Goal: Find specific page/section: Find specific page/section

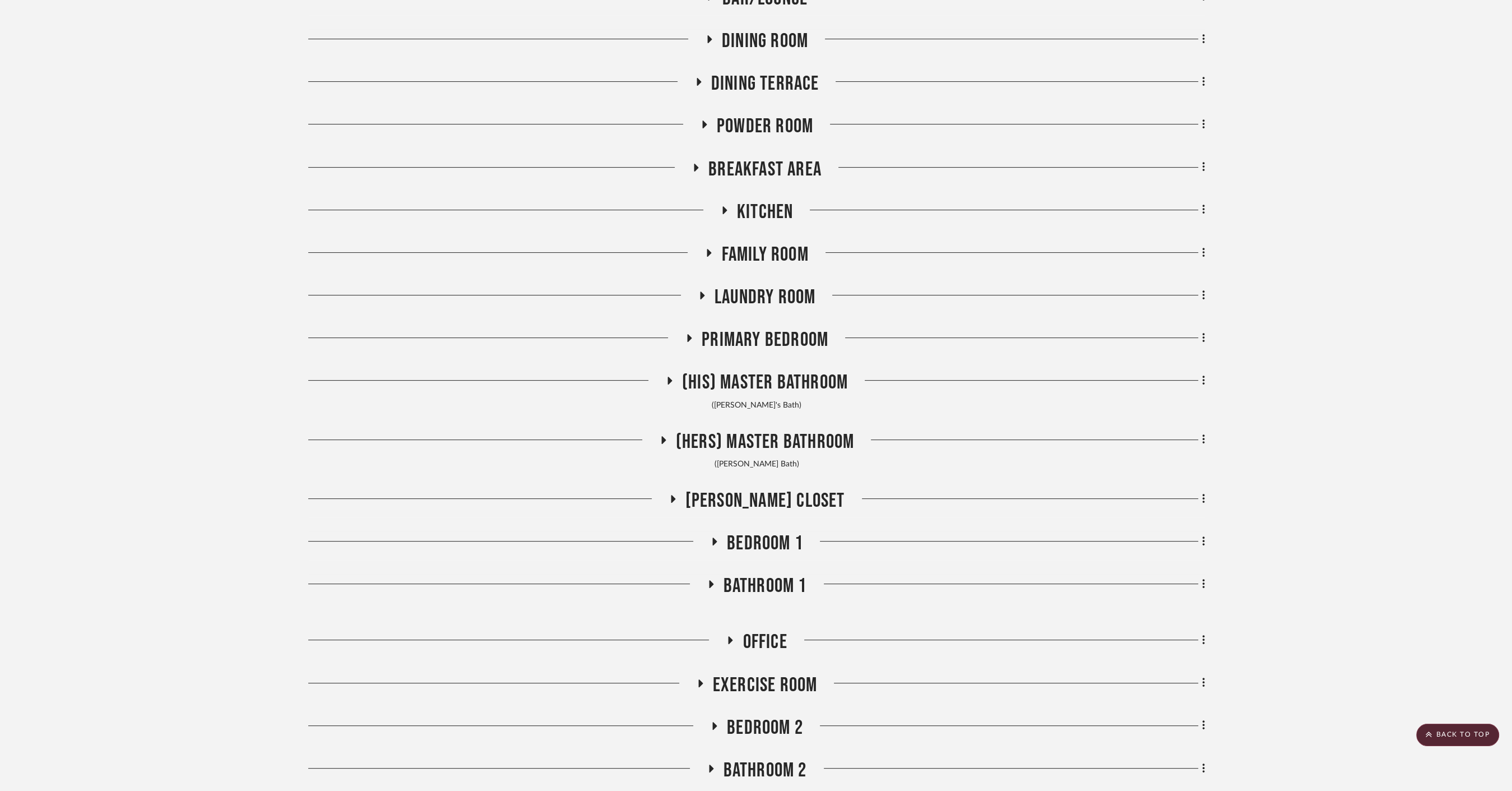
scroll to position [623, 0]
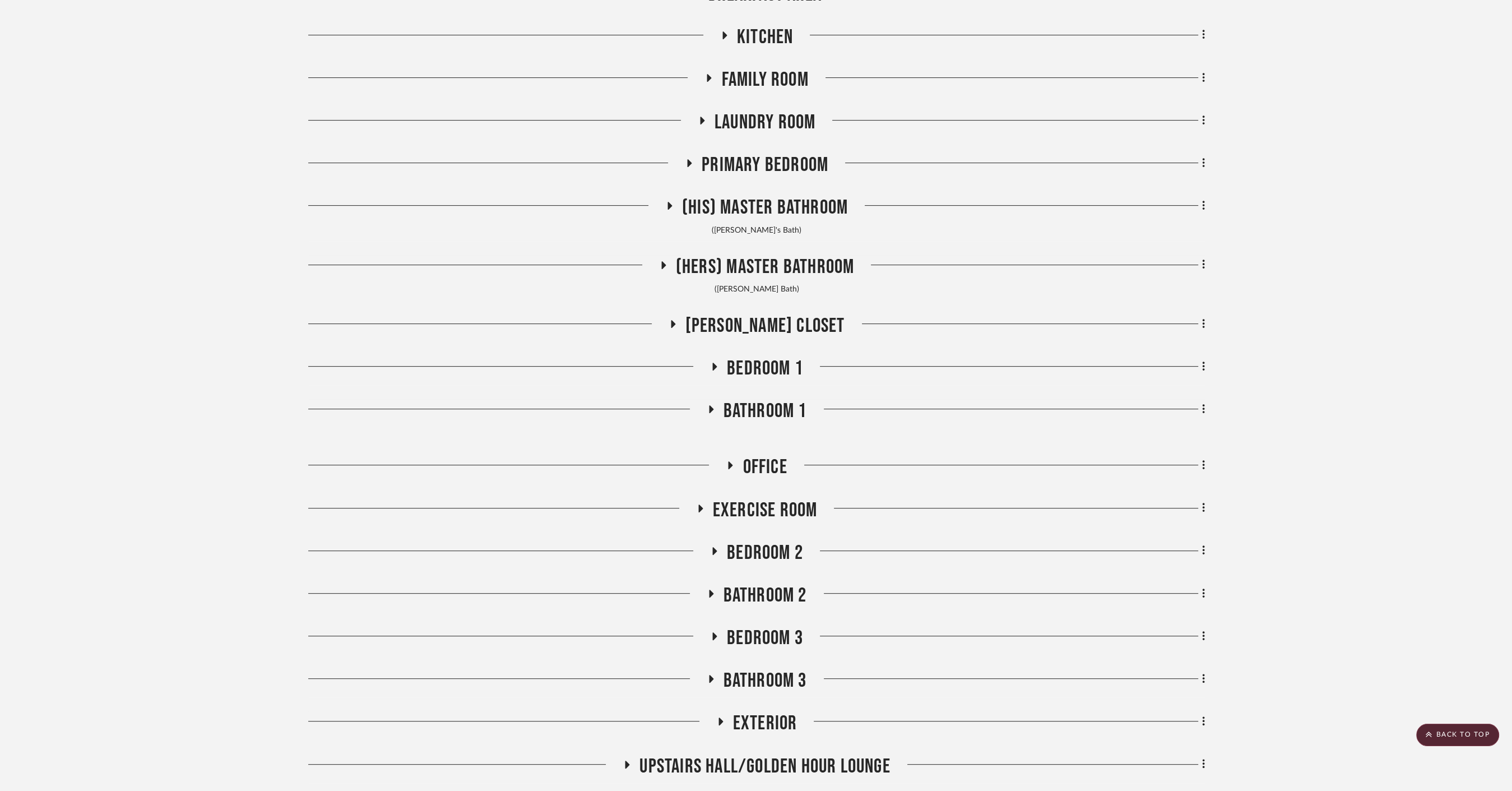
click at [770, 459] on span "Office" at bounding box center [765, 467] width 45 height 24
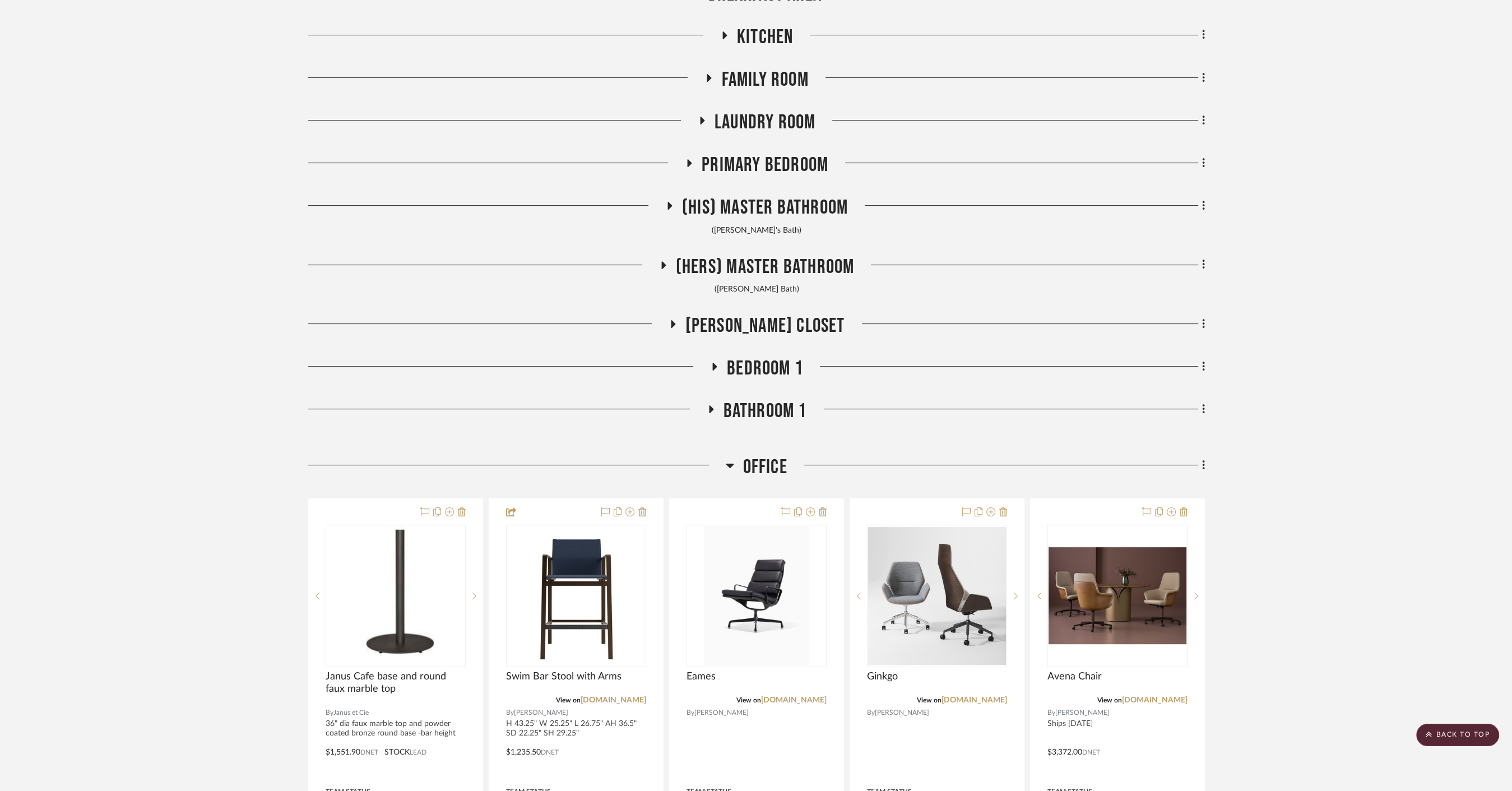
click at [765, 469] on span "Office" at bounding box center [765, 467] width 45 height 24
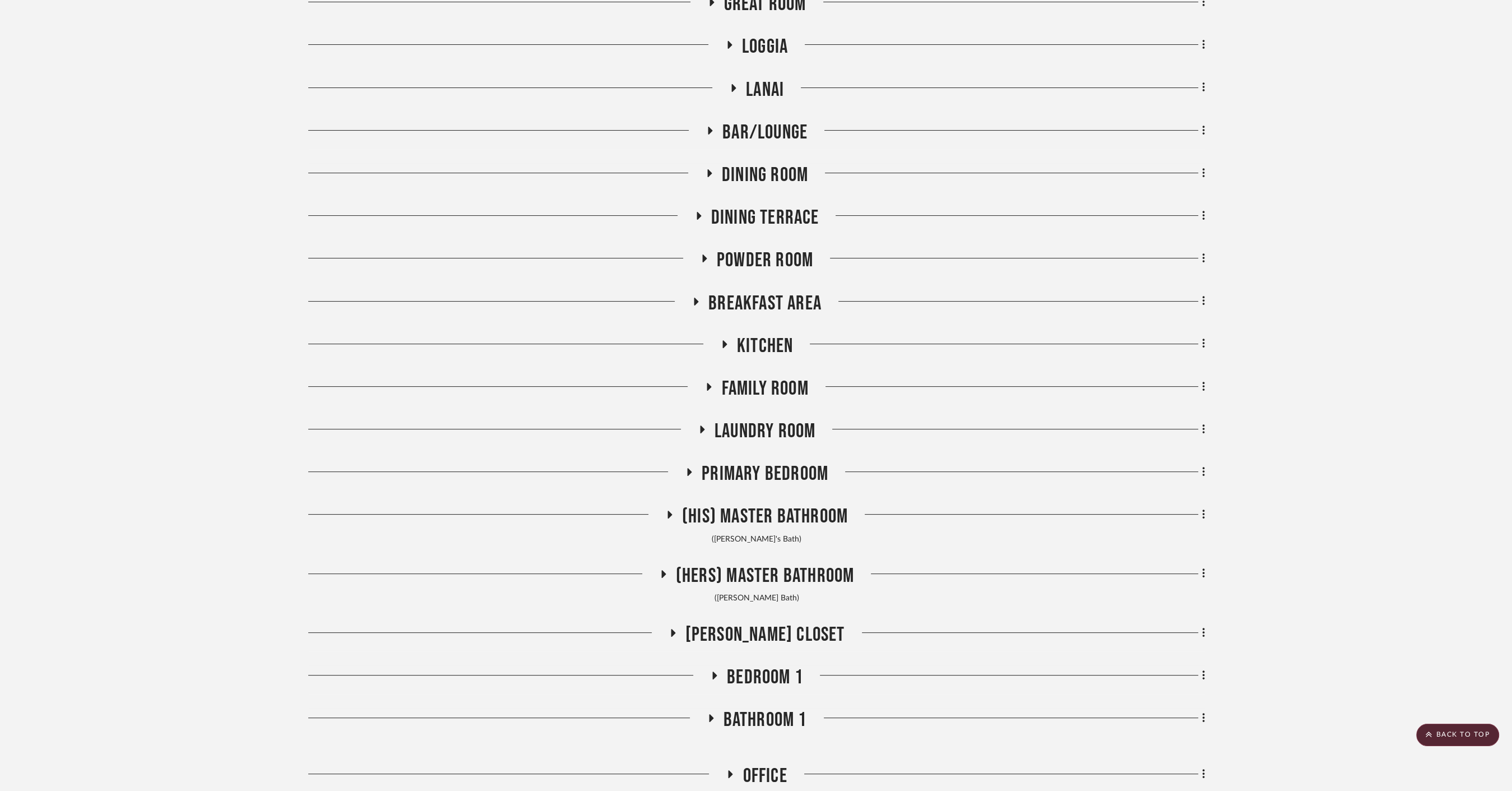
scroll to position [249, 0]
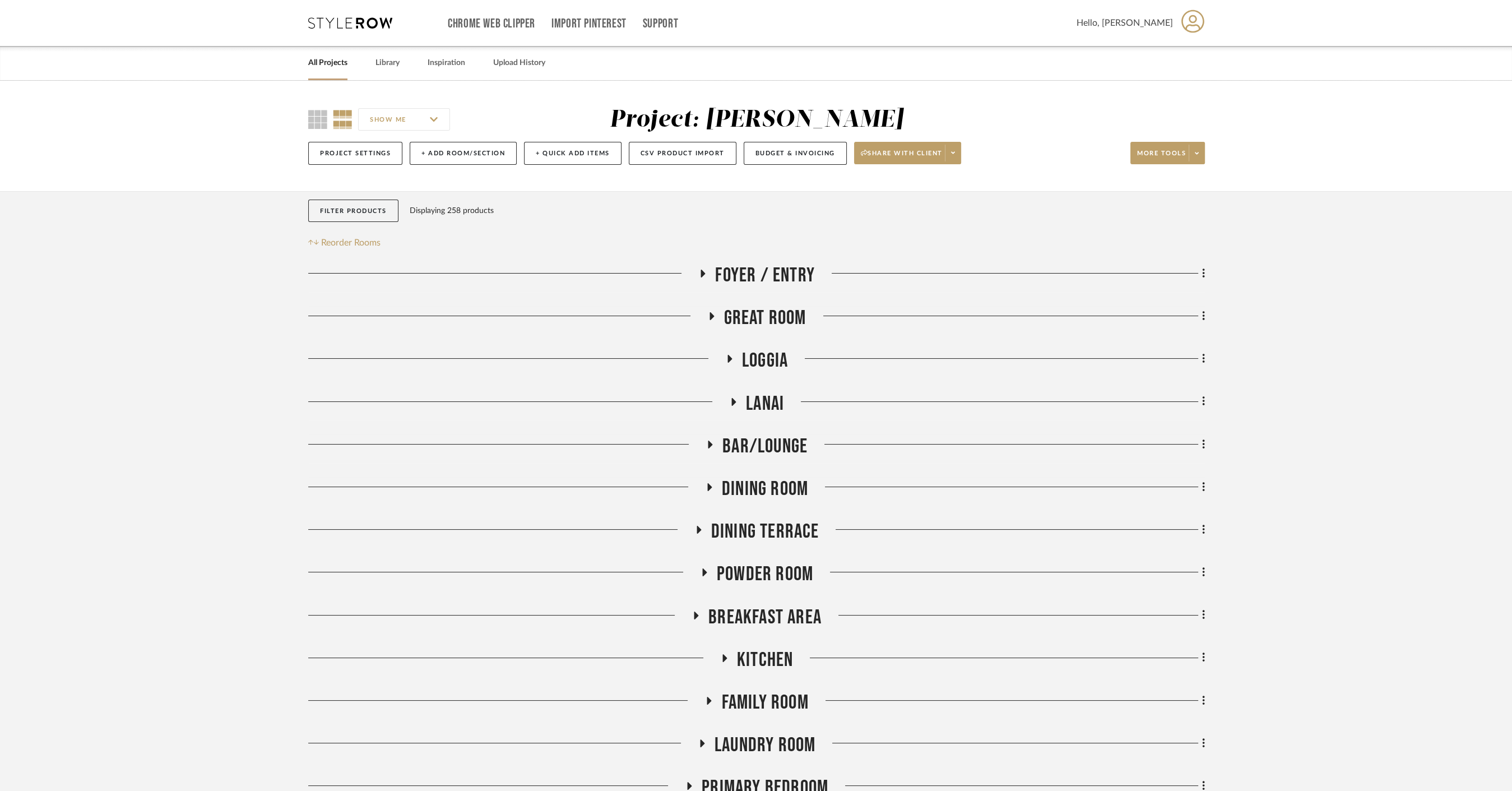
click at [768, 355] on span "Loggia" at bounding box center [765, 361] width 46 height 24
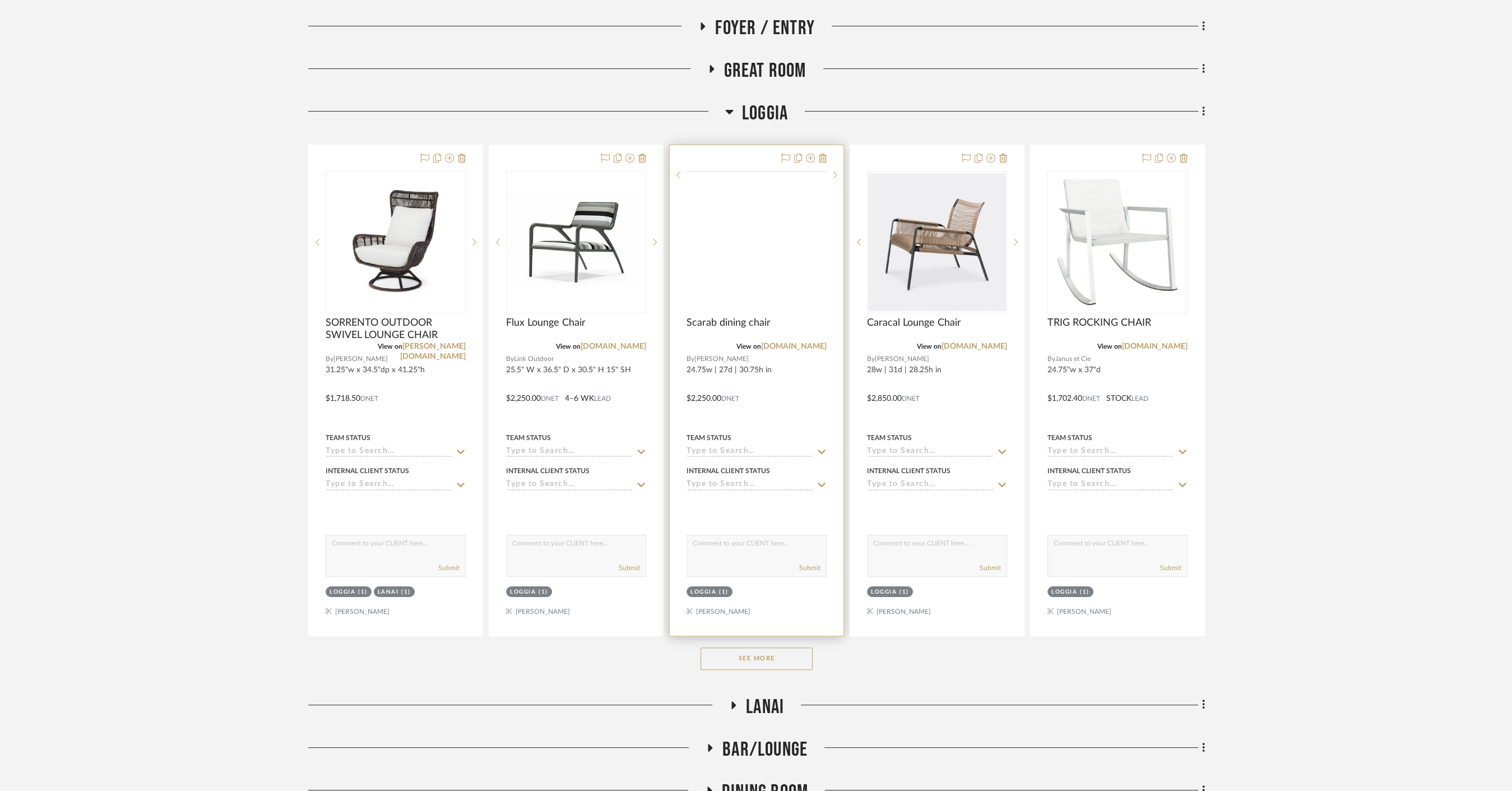
scroll to position [249, 0]
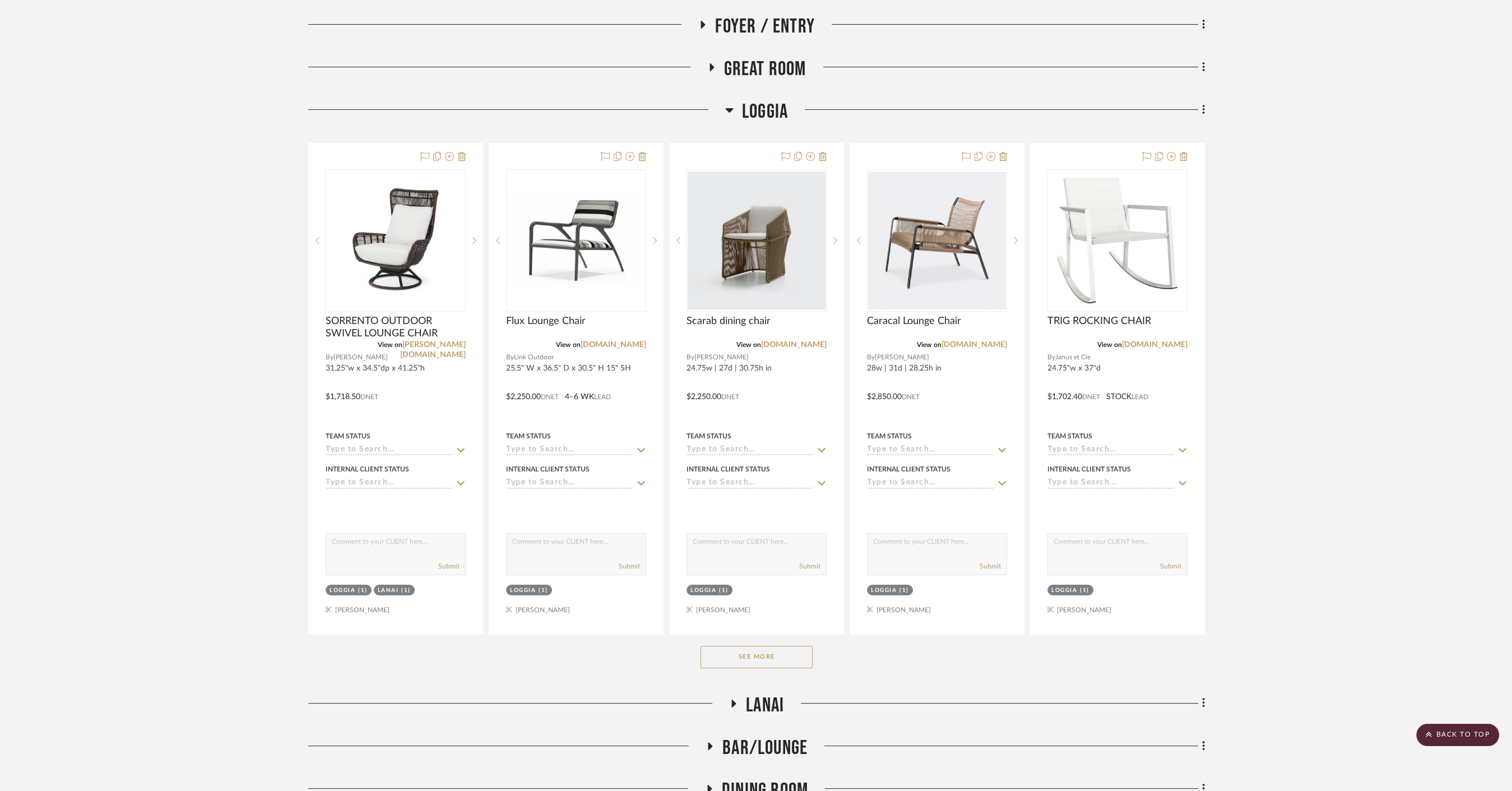
click at [755, 662] on button "See More" at bounding box center [756, 657] width 112 height 23
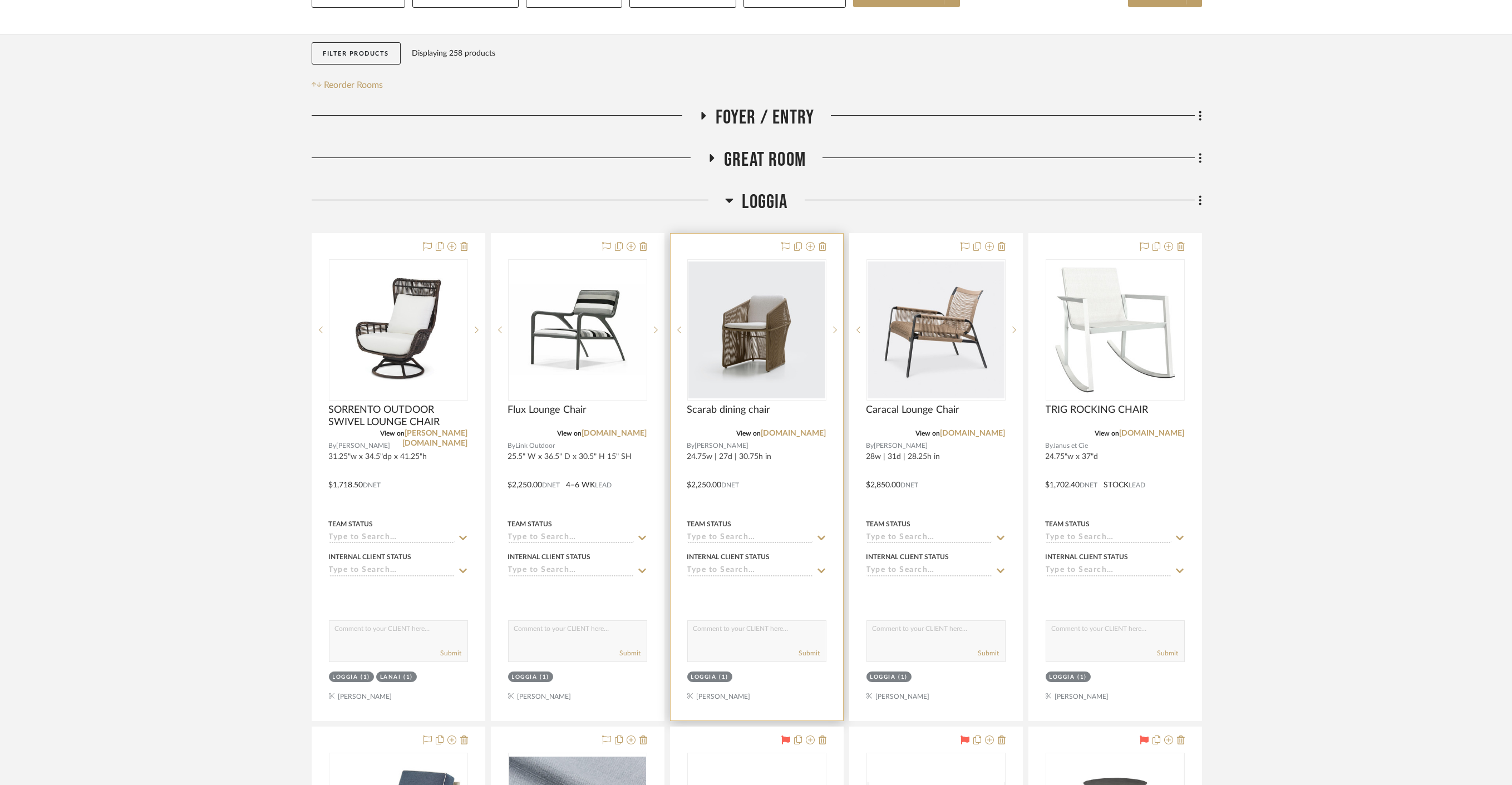
scroll to position [123, 0]
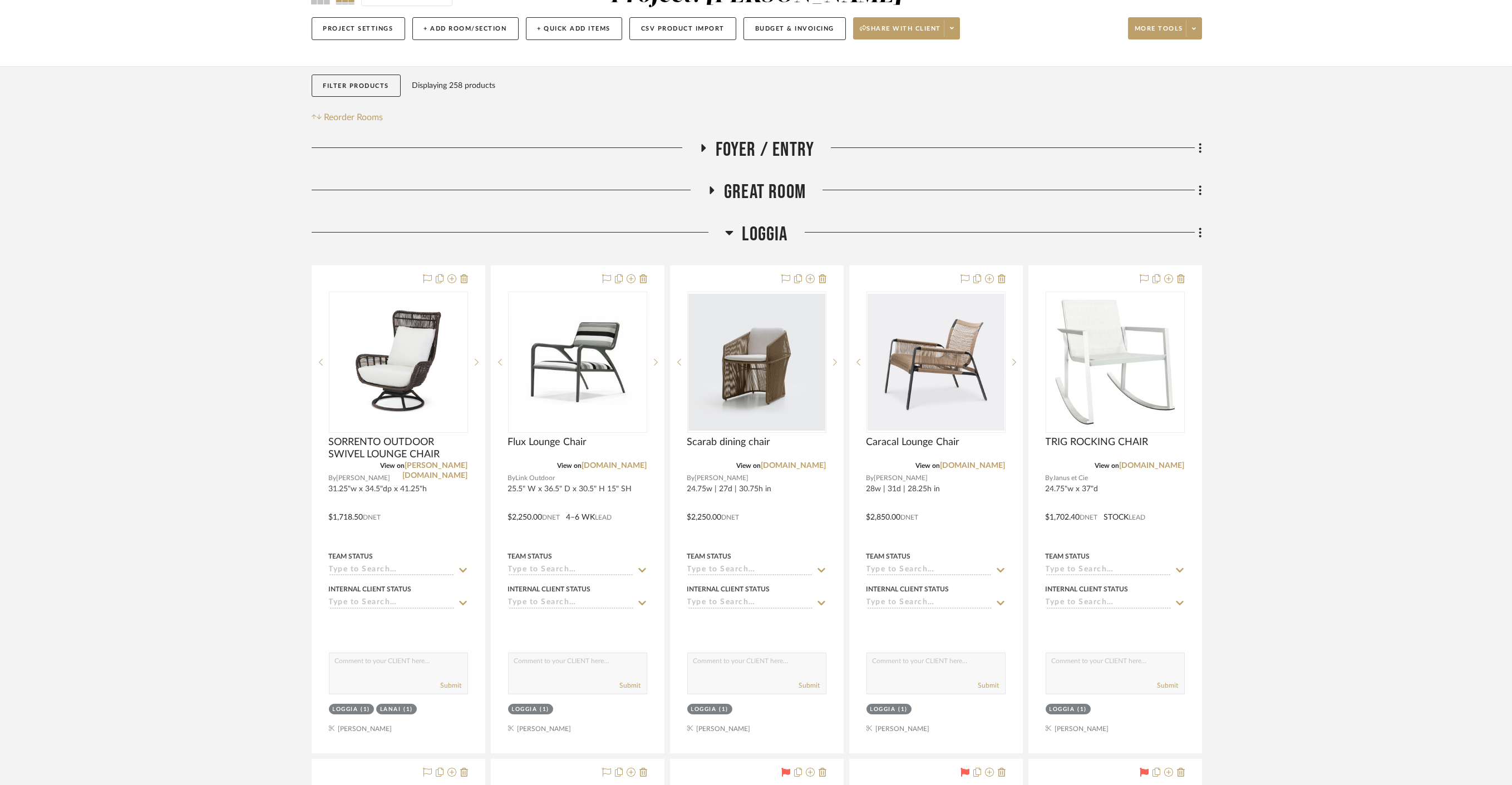
click at [755, 237] on span "Loggia" at bounding box center [764, 234] width 46 height 24
